Goal: Navigation & Orientation: Find specific page/section

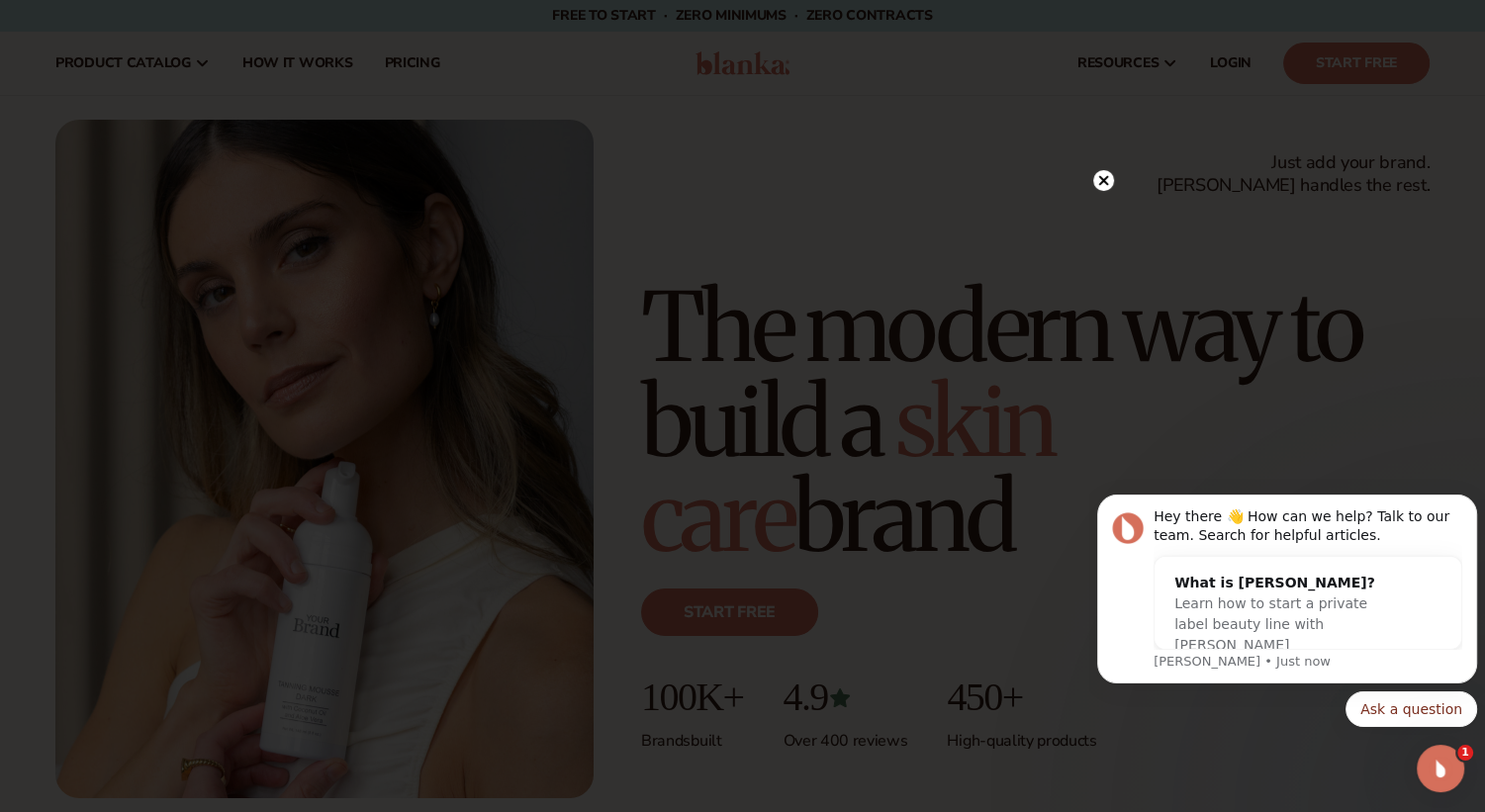
click at [1105, 183] on icon at bounding box center [1103, 181] width 10 height 10
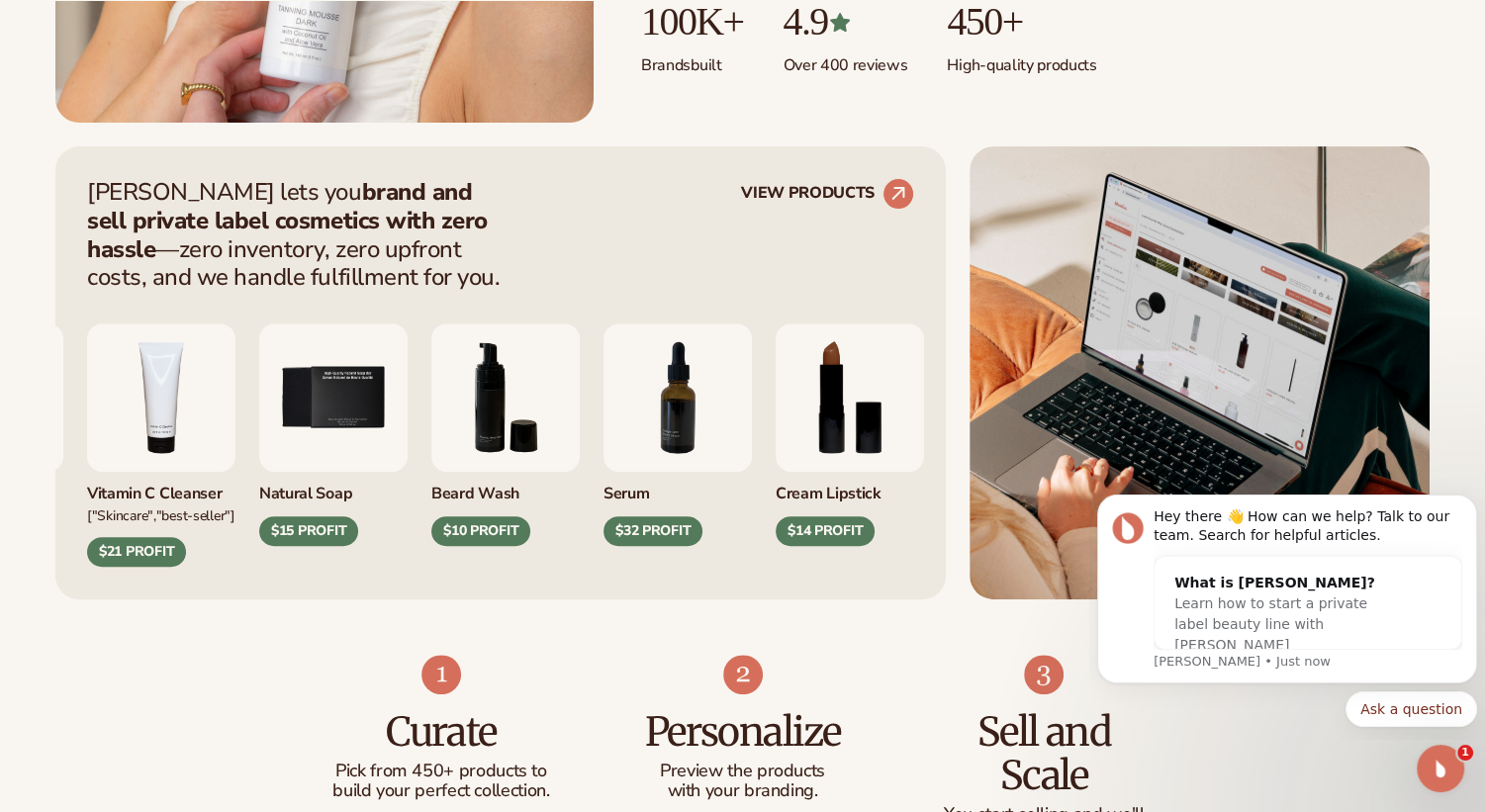
scroll to position [692, 0]
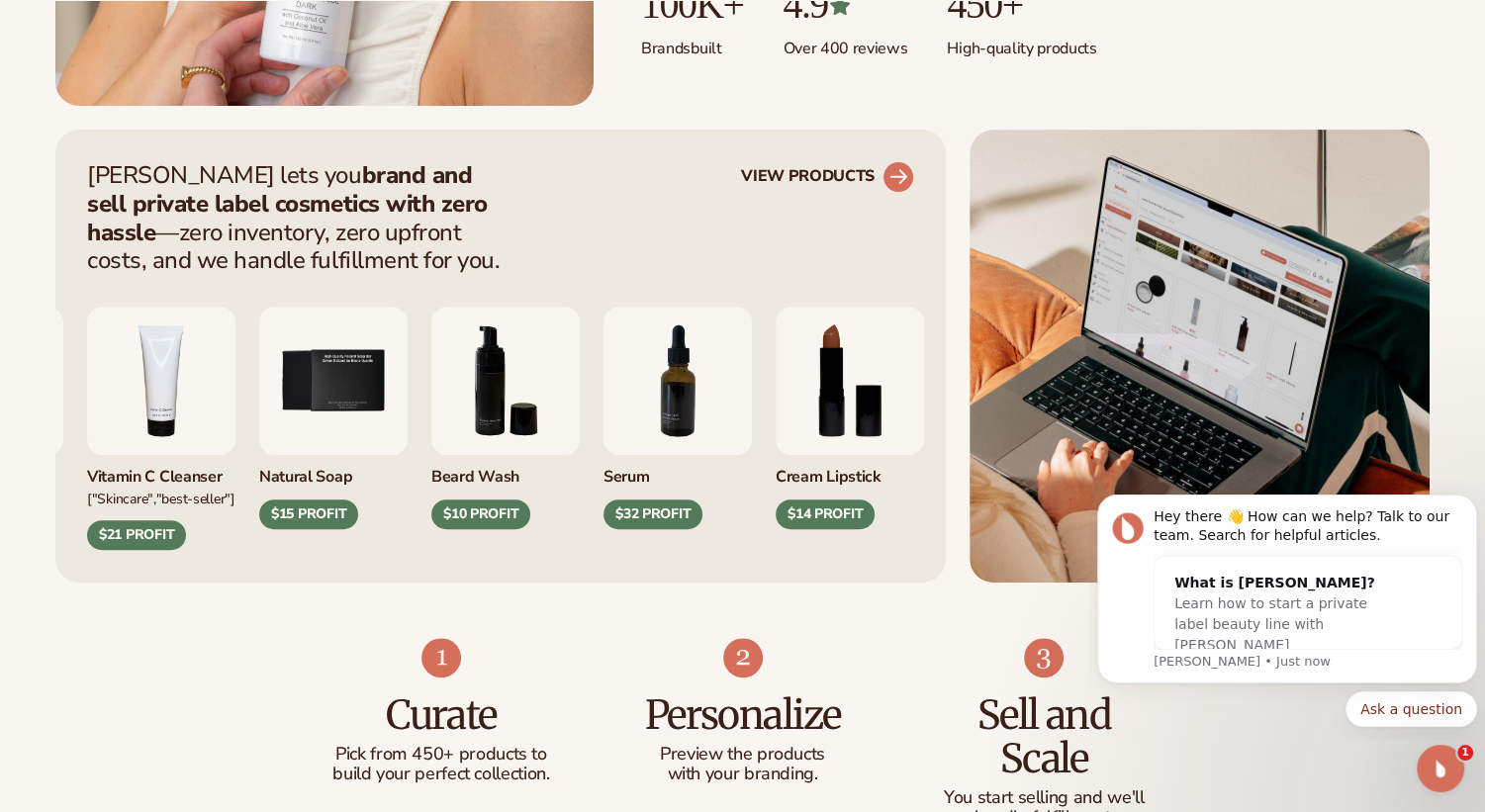
click at [888, 168] on circle at bounding box center [898, 178] width 44 height 44
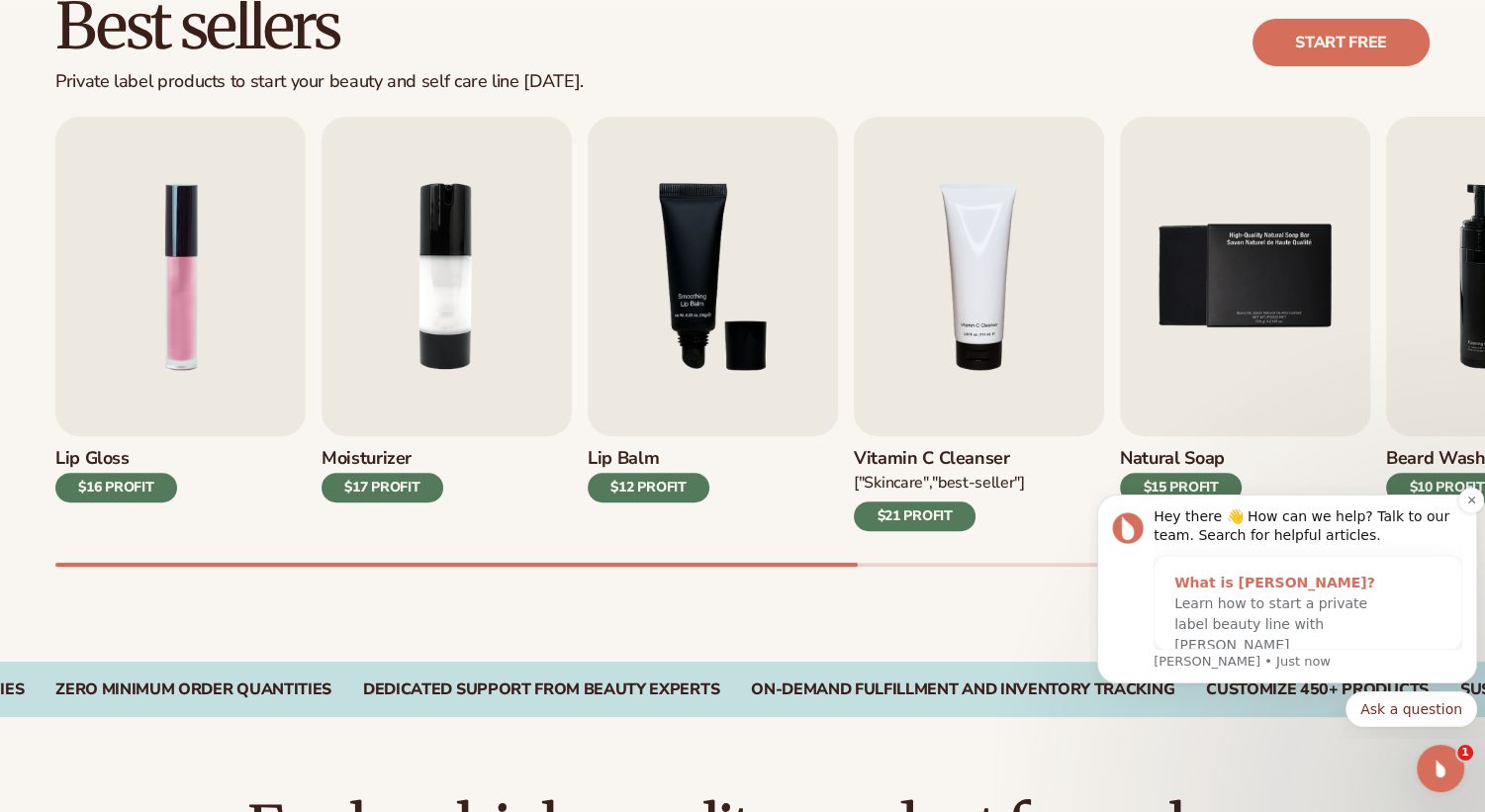
drag, startPoint x: 1867, startPoint y: 1044, endPoint x: 1203, endPoint y: 594, distance: 802.1
click at [1470, 496] on icon "Dismiss notification" at bounding box center [1471, 500] width 11 height 11
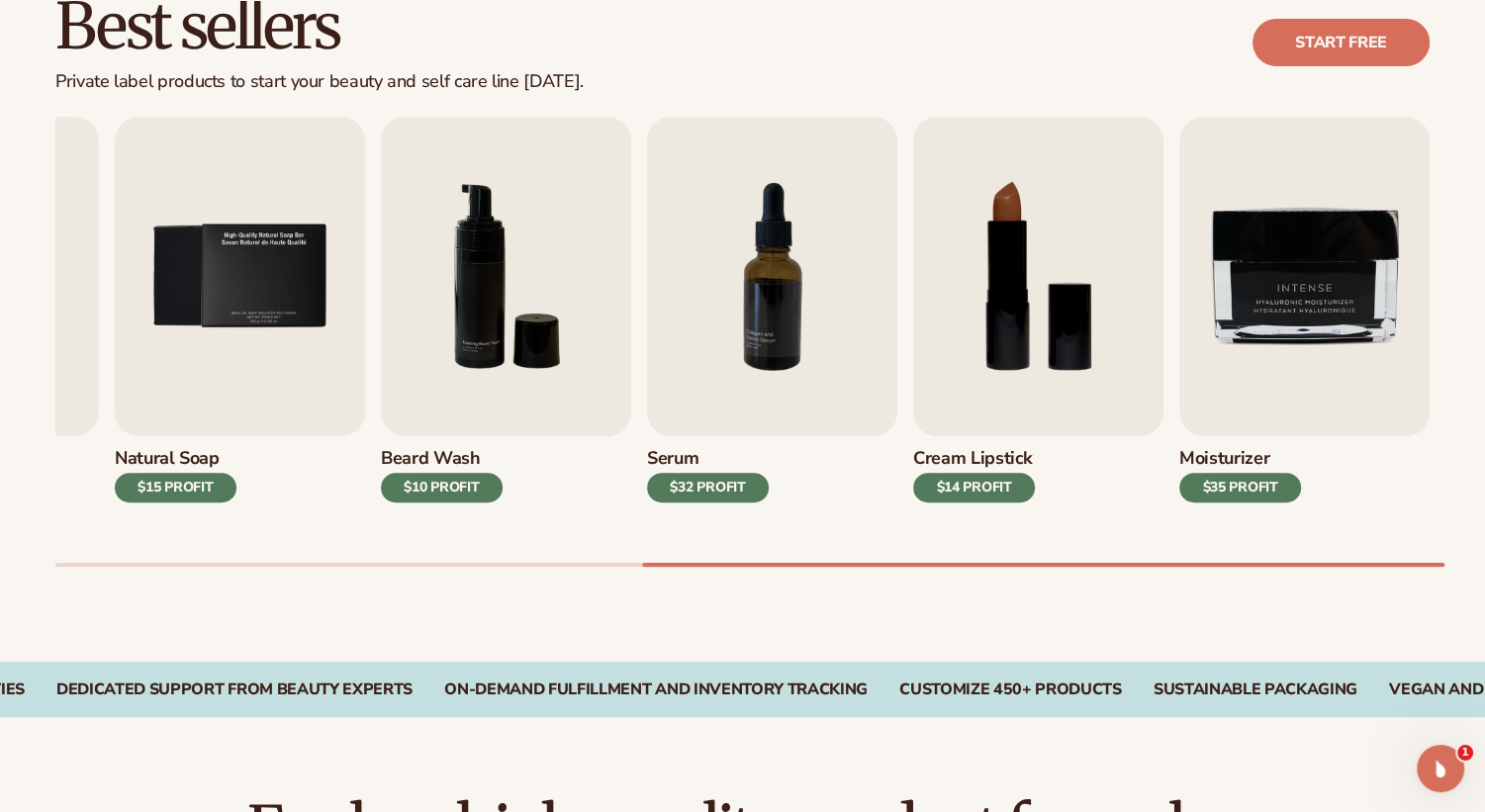
click at [1335, 565] on div at bounding box center [742, 565] width 1374 height 4
click at [66, 555] on div "Lip Gloss $16 PROFIT Moisturizer $17 PROFIT Lip Balm" at bounding box center [770, 341] width 1429 height 450
click at [96, 561] on div "Lip Gloss $16 PROFIT Moisturizer $17 PROFIT Lip Balm" at bounding box center [770, 341] width 1429 height 450
click at [95, 563] on div "Lip Gloss $16 PROFIT Moisturizer $17 PROFIT Lip Balm" at bounding box center [770, 341] width 1429 height 450
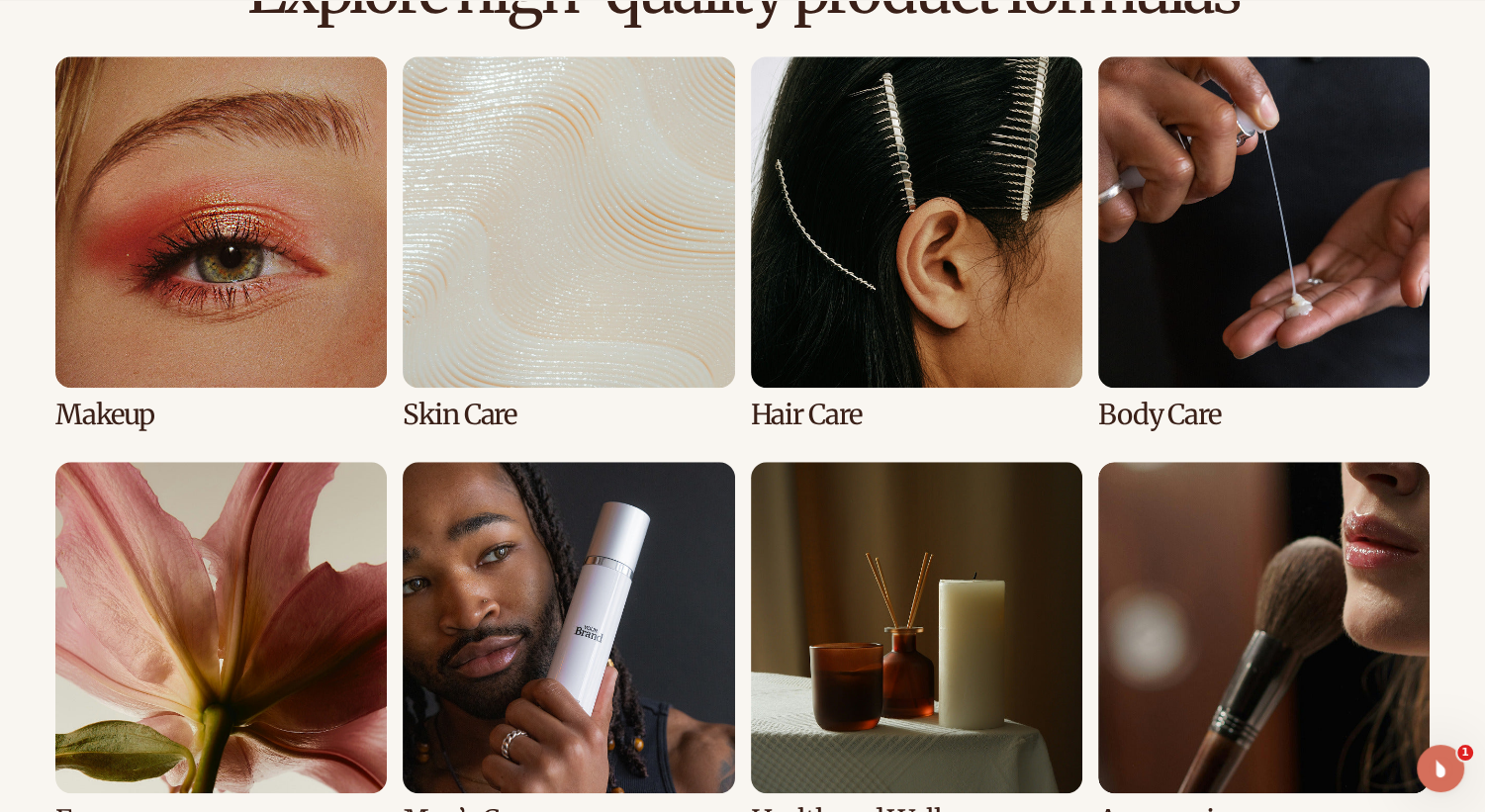
scroll to position [1582, 0]
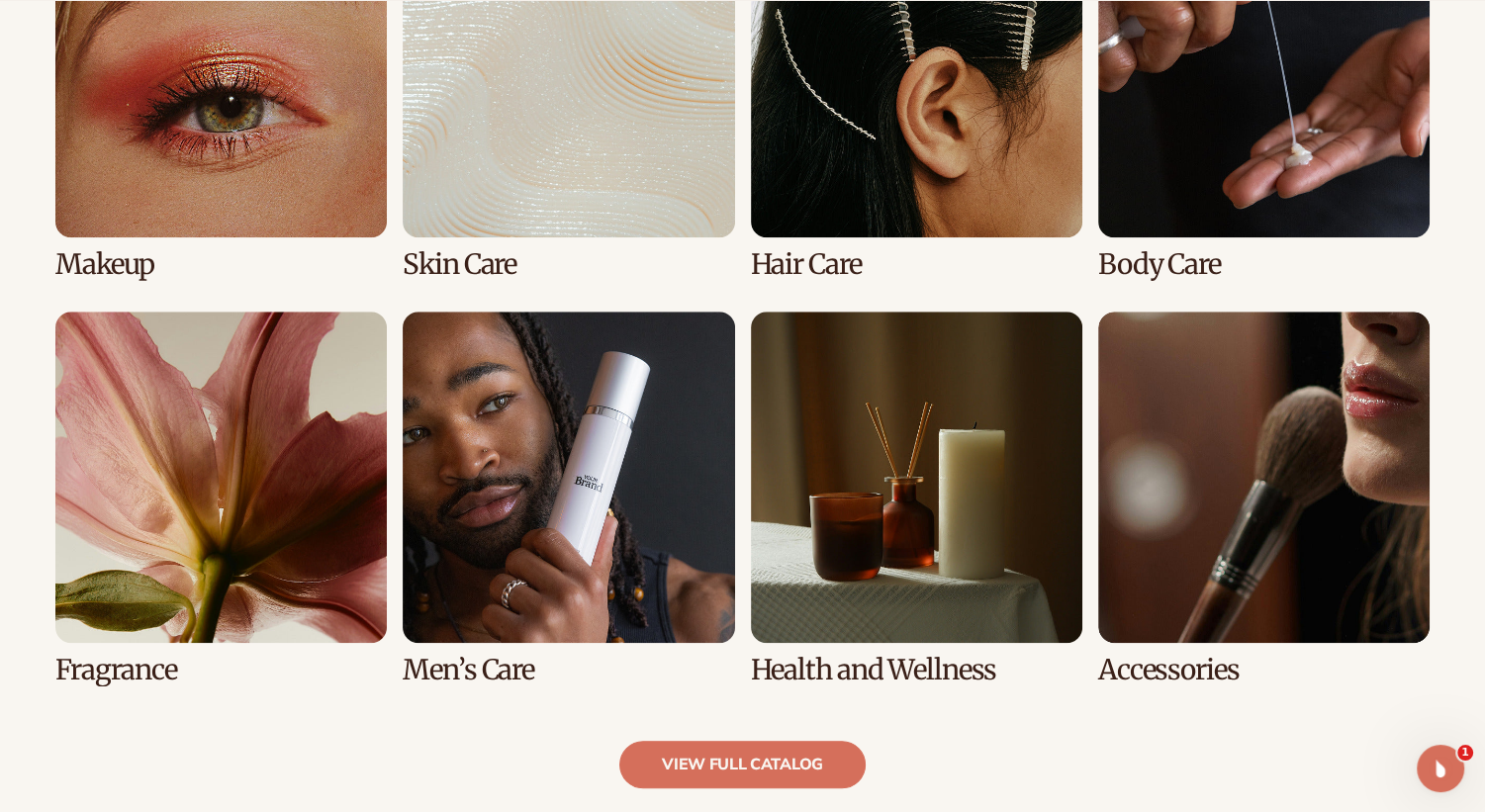
click at [518, 520] on link "6 / 8" at bounding box center [568, 498] width 331 height 374
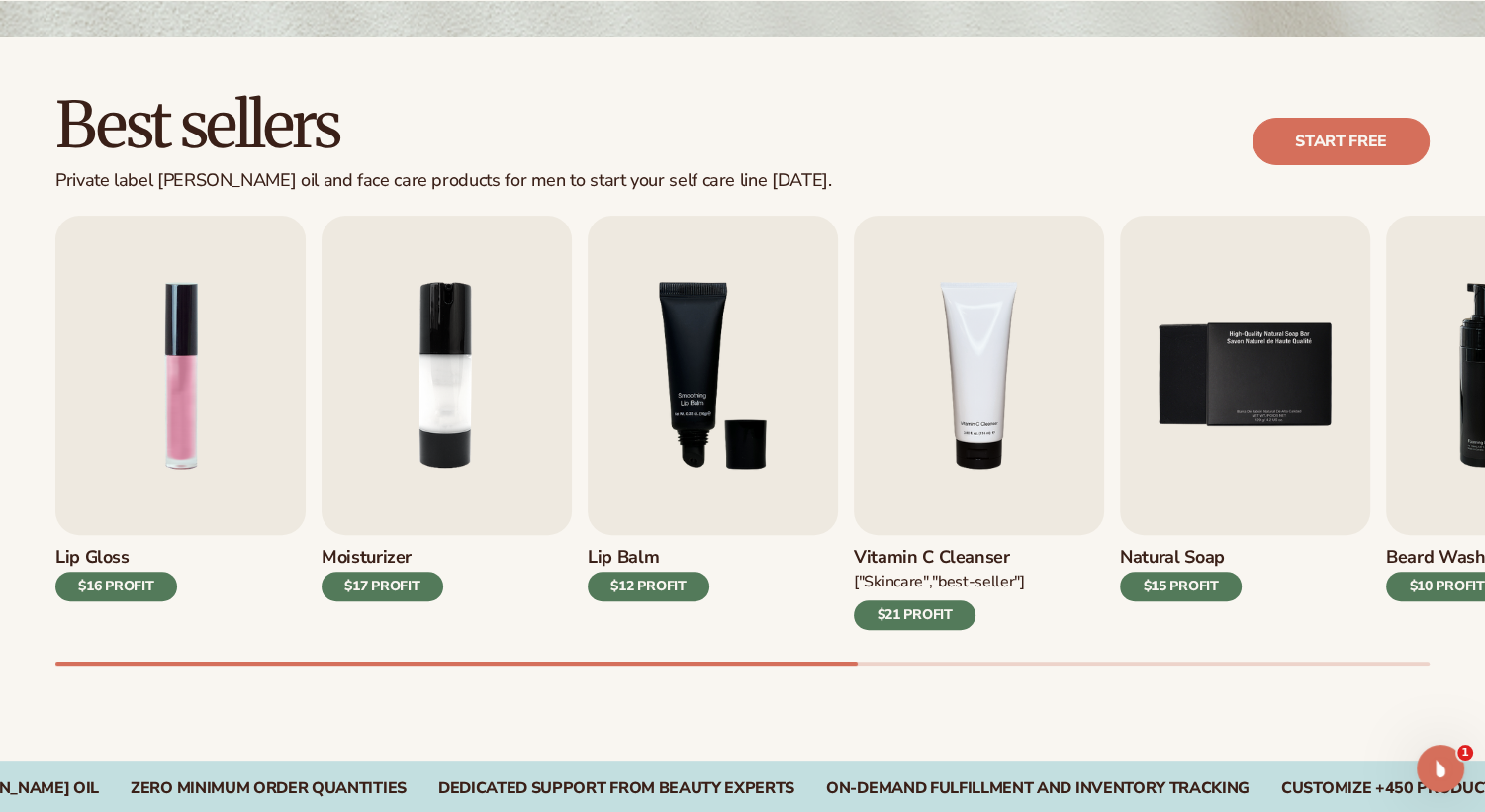
drag, startPoint x: 691, startPoint y: 653, endPoint x: 1103, endPoint y: 666, distance: 412.2
click at [1087, 666] on div "Best sellers Private label beard oil and face care products for men to start yo…" at bounding box center [742, 399] width 1485 height 724
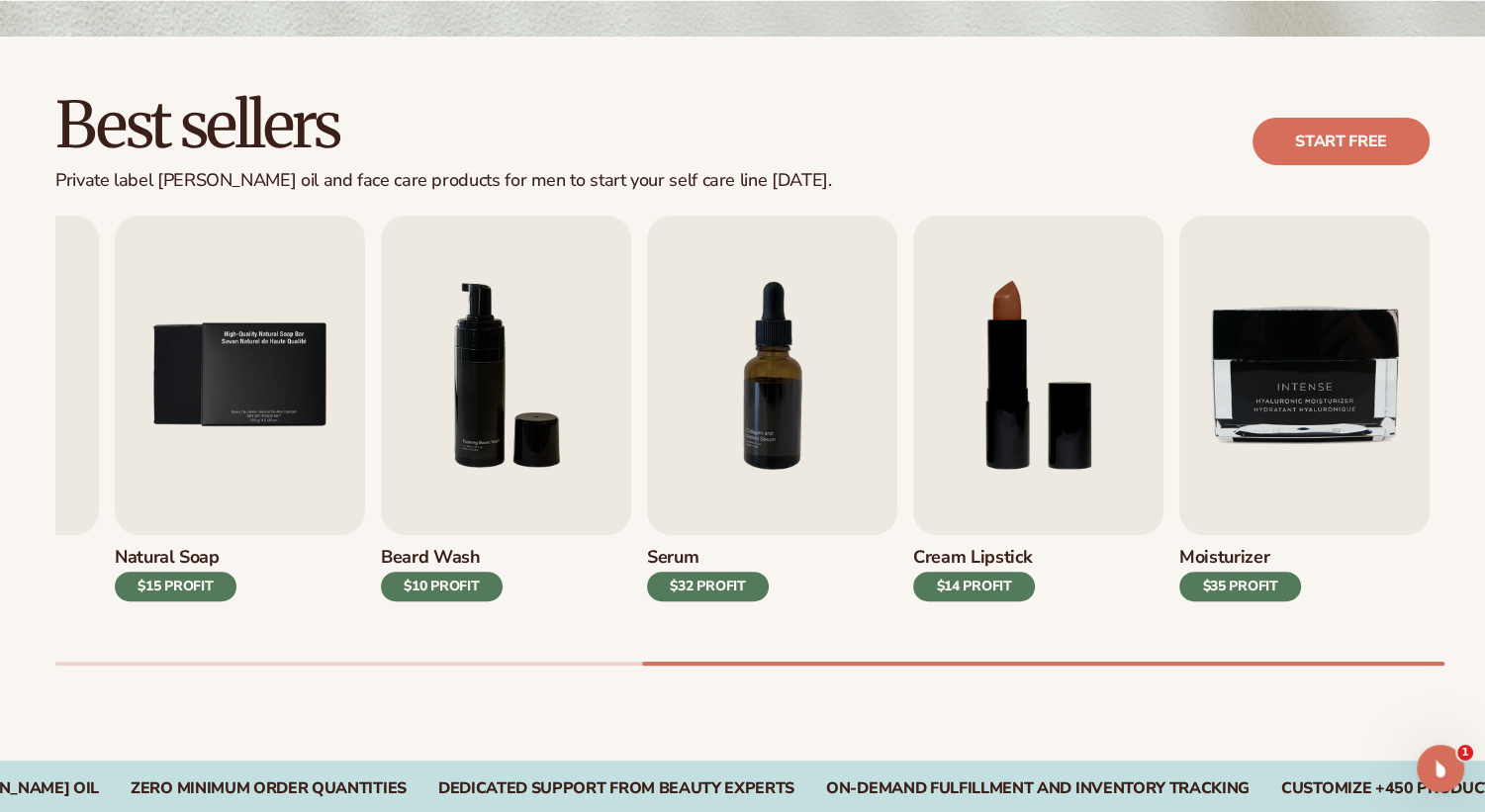
click at [1413, 664] on div at bounding box center [742, 663] width 1374 height 4
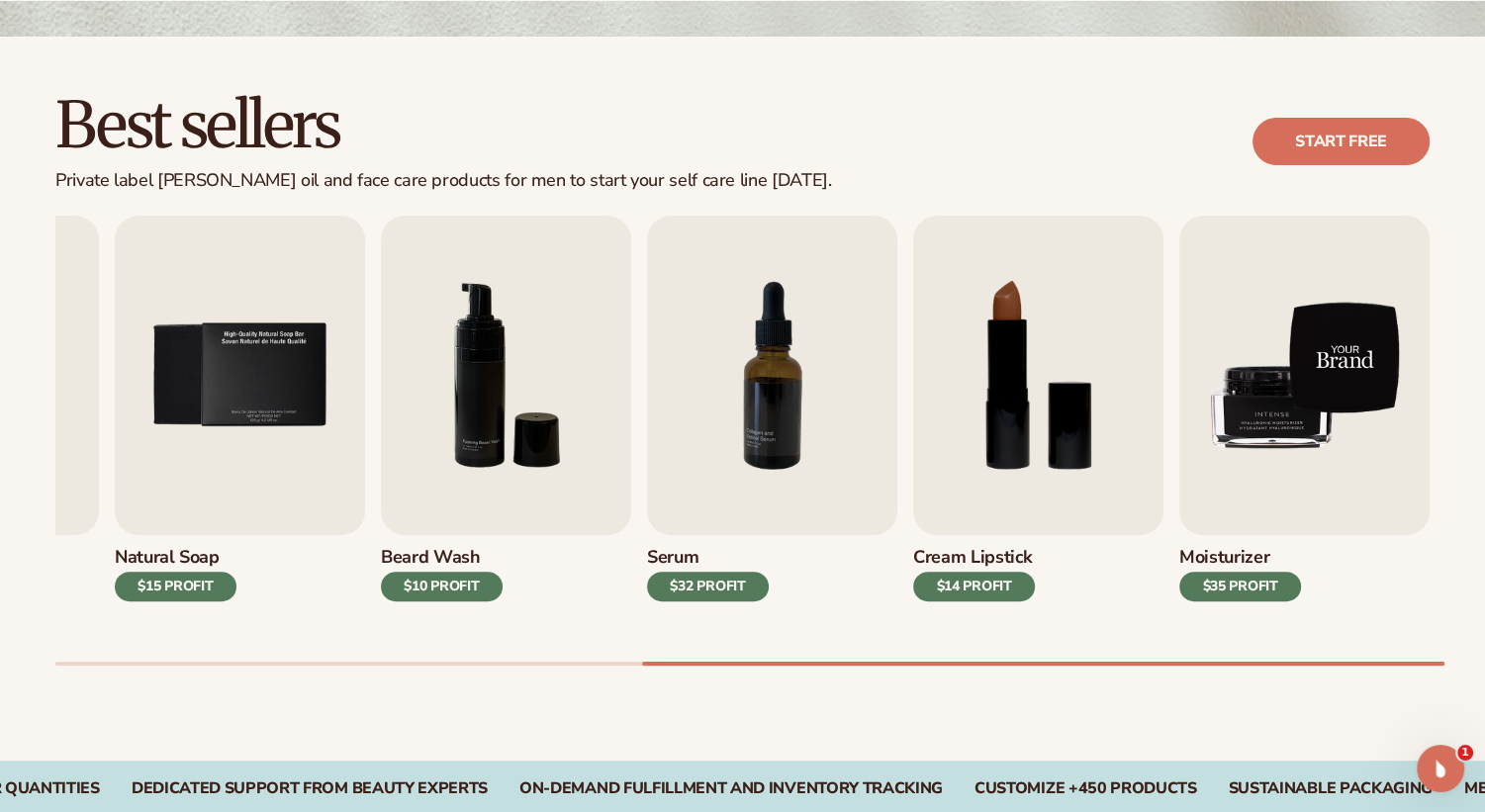
click at [1337, 388] on img "9 / 9" at bounding box center [1304, 375] width 250 height 319
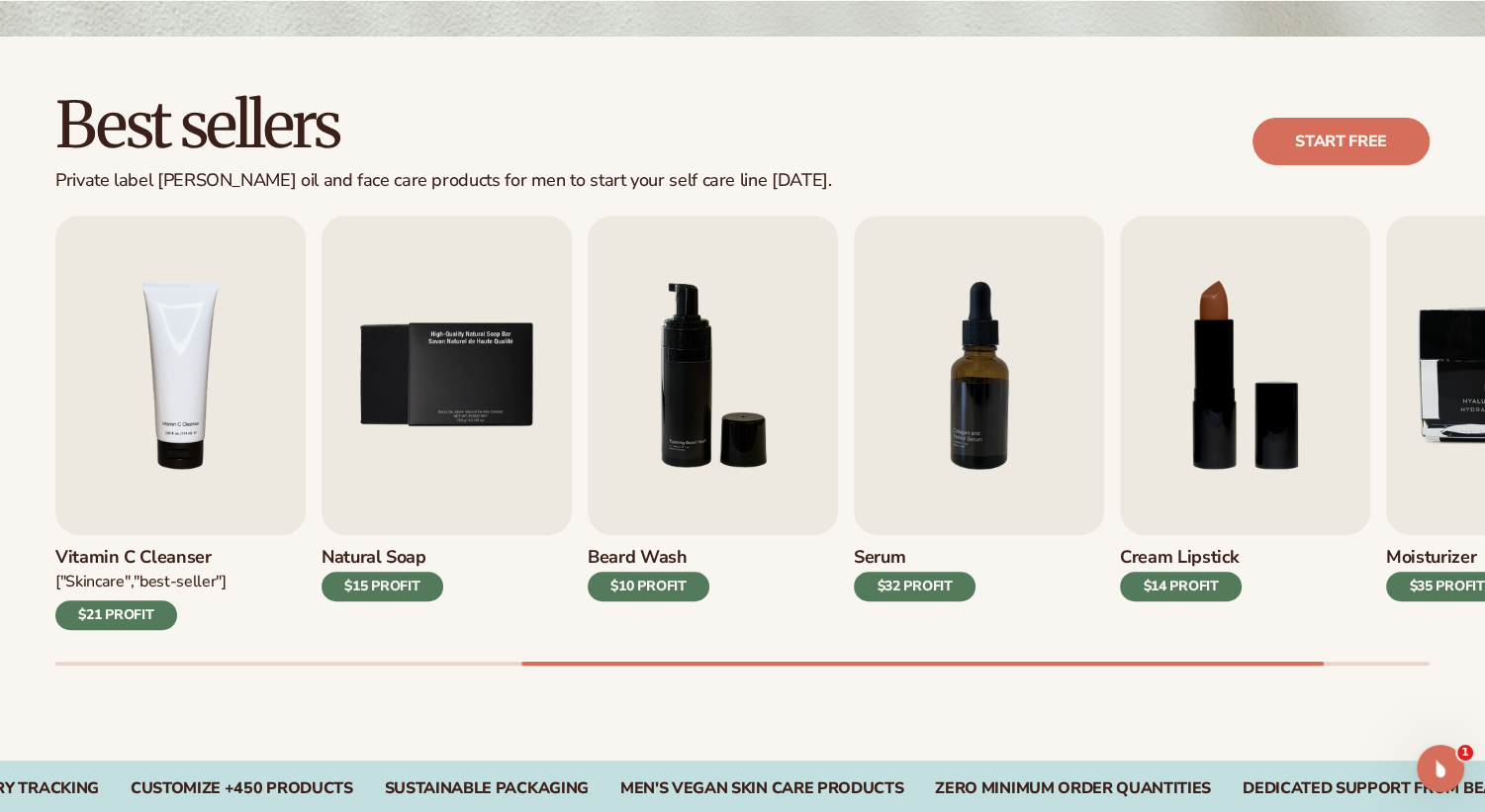
click at [1433, 549] on h3 "Moisturizer" at bounding box center [1447, 558] width 122 height 22
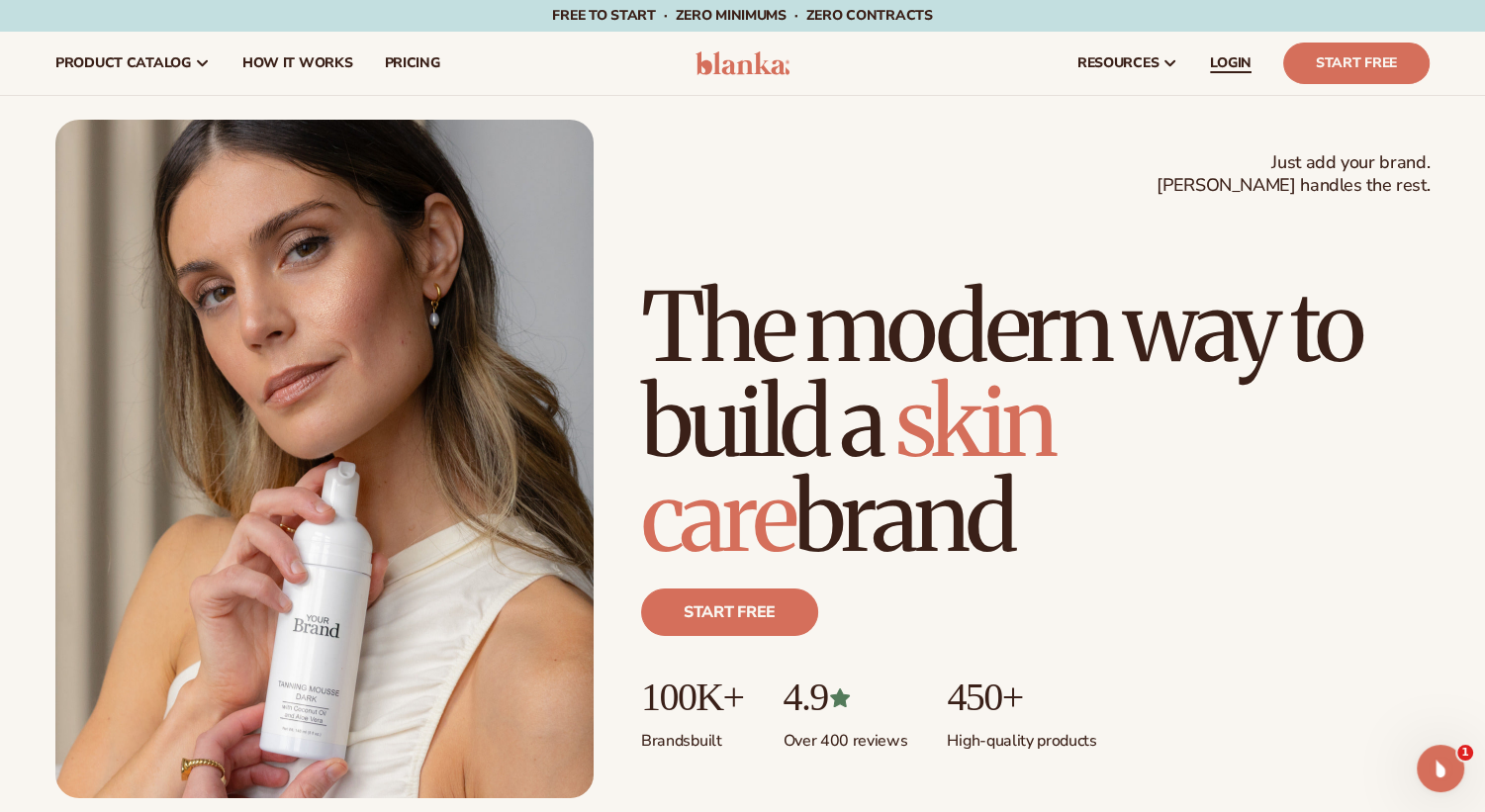
click at [1237, 63] on span "LOGIN" at bounding box center [1231, 64] width 42 height 16
